Goal: Task Accomplishment & Management: Manage account settings

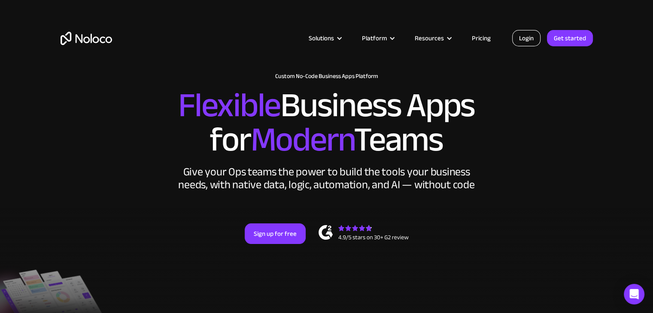
click at [517, 40] on link "Login" at bounding box center [526, 38] width 28 height 16
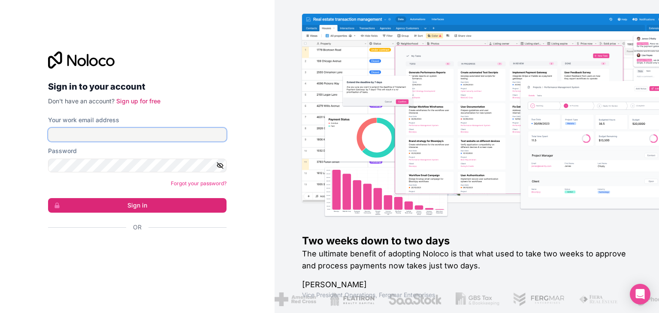
click at [173, 132] on input "Your work email address" at bounding box center [137, 135] width 178 height 14
type input "ams@boringgroup.net"
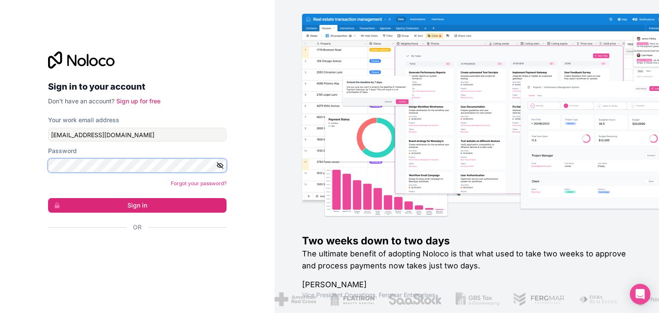
click at [48, 198] on button "Sign in" at bounding box center [137, 205] width 178 height 15
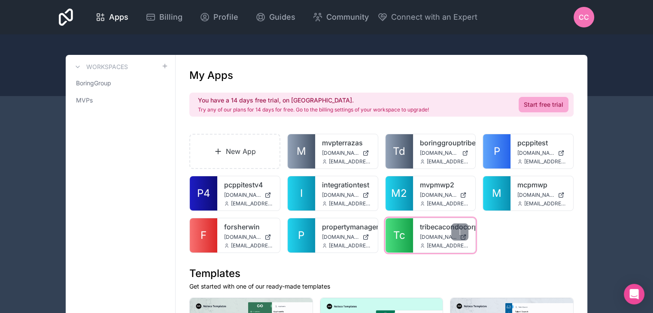
click at [397, 241] on span "Tc" at bounding box center [399, 236] width 12 height 14
